Goal: Find specific page/section: Find specific page/section

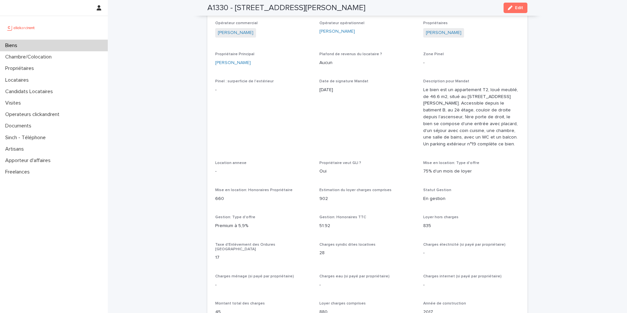
scroll to position [534, 0]
click at [25, 46] on div "Biens" at bounding box center [54, 45] width 108 height 11
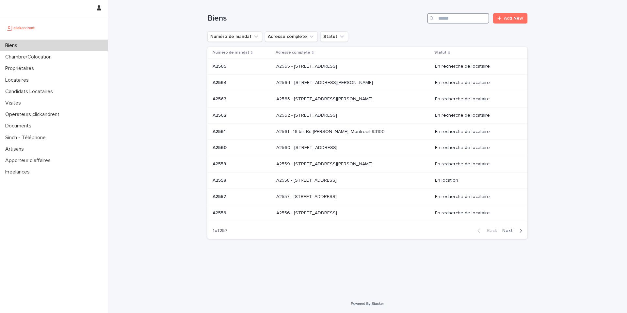
click at [448, 19] on input "Search" at bounding box center [458, 18] width 62 height 10
paste input "*****"
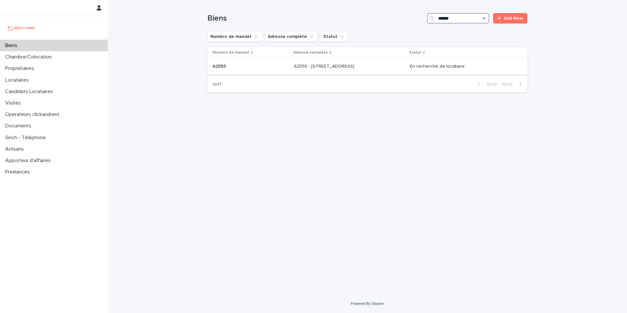
type input "*****"
click at [341, 67] on p "A2555 - [STREET_ADDRESS]" at bounding box center [325, 65] width 62 height 7
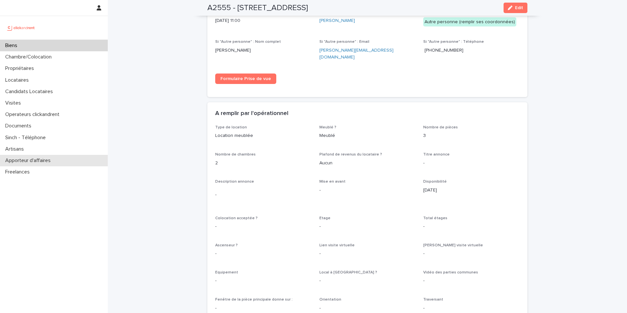
scroll to position [1002, 0]
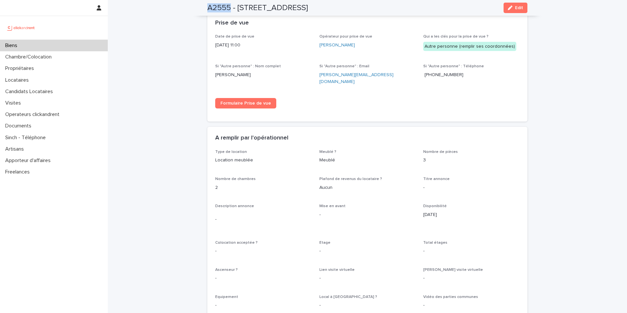
drag, startPoint x: 229, startPoint y: 10, endPoint x: 206, endPoint y: 9, distance: 23.5
click at [207, 9] on h2 "A2555 - [STREET_ADDRESS]" at bounding box center [257, 7] width 101 height 9
copy h2 "A2555"
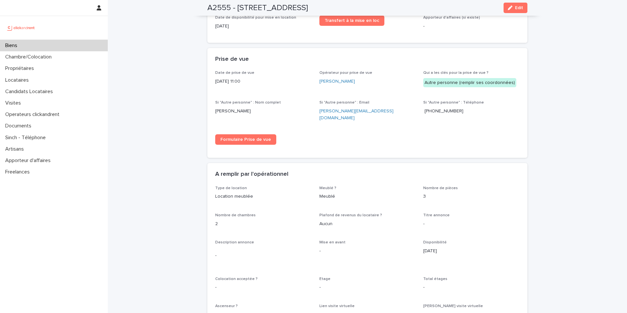
scroll to position [965, 0]
copy link "[PERSON_NAME]"
drag, startPoint x: 350, startPoint y: 72, endPoint x: 317, endPoint y: 73, distance: 32.6
click at [319, 79] on div "[PERSON_NAME]" at bounding box center [367, 82] width 96 height 7
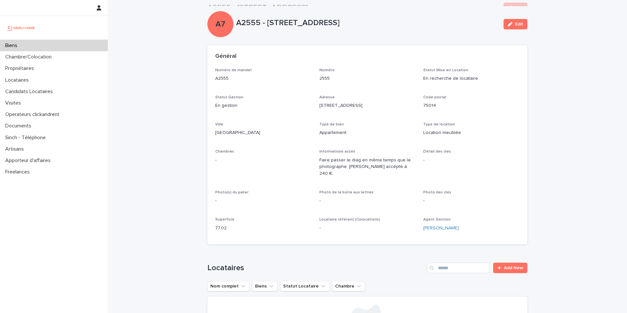
scroll to position [0, 0]
